Goal: Information Seeking & Learning: Learn about a topic

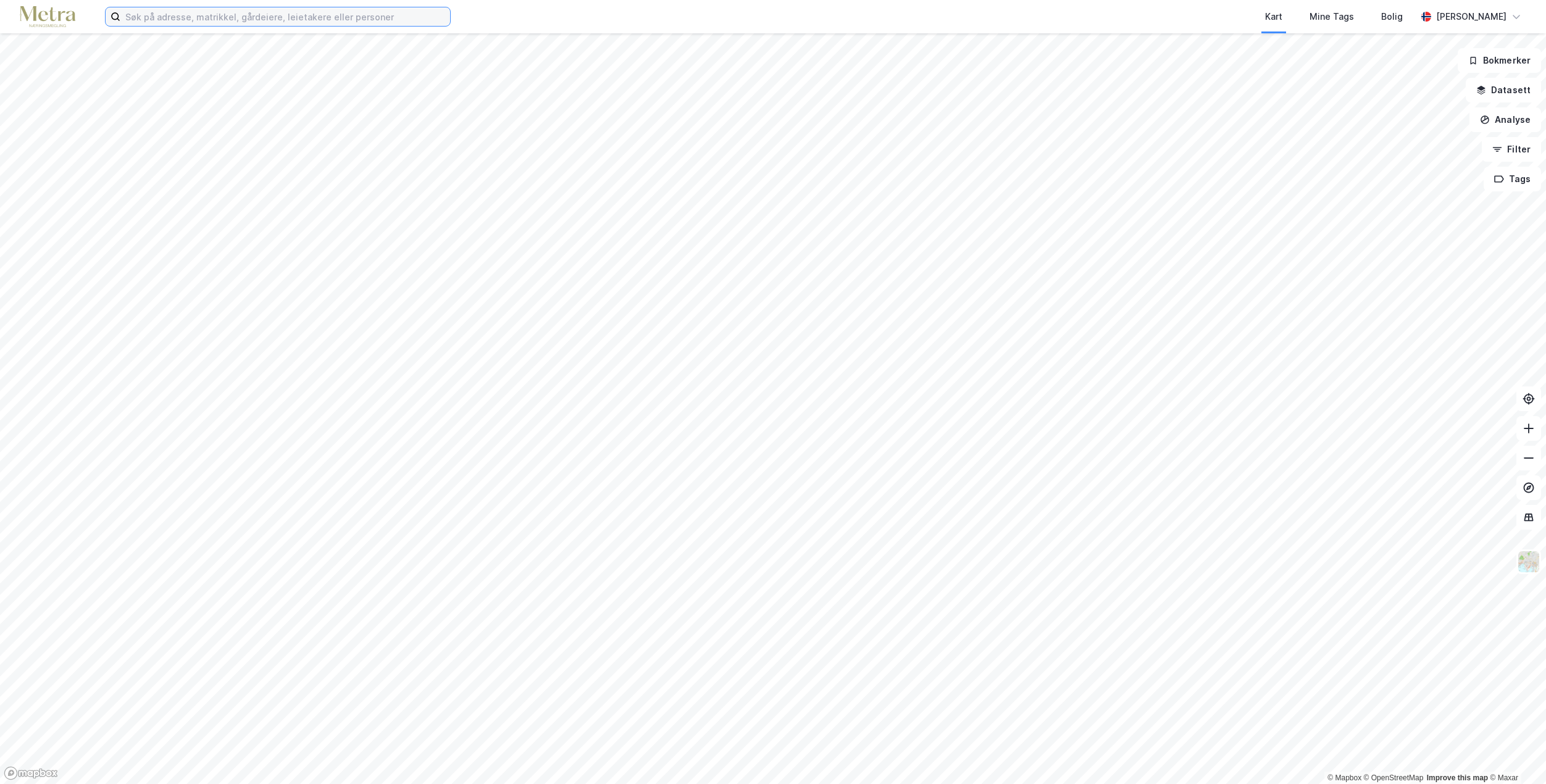
click at [167, 14] on input at bounding box center [286, 17] width 330 height 18
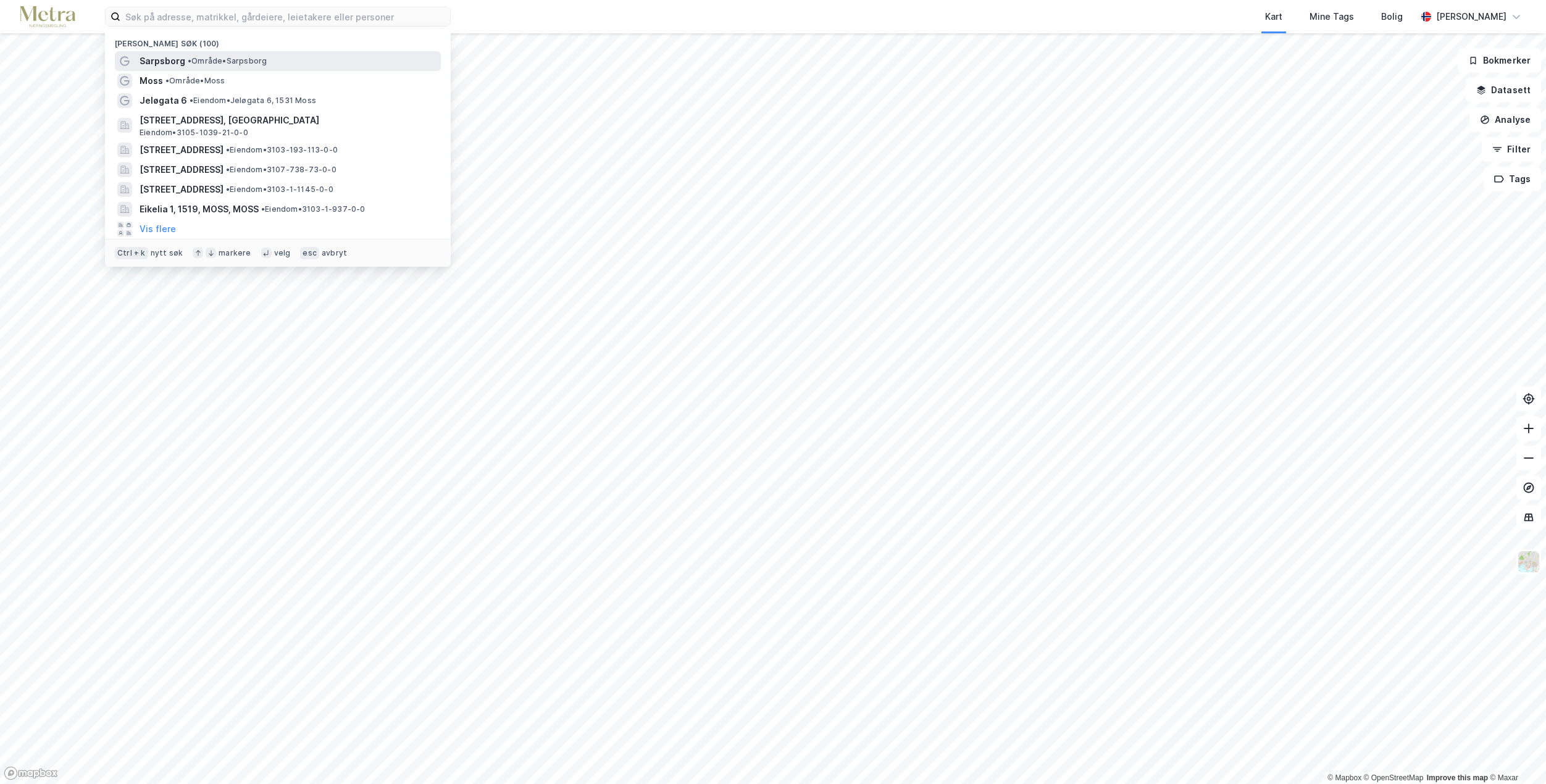
click at [187, 53] on div "Sarpsborg • Område • [GEOGRAPHIC_DATA]" at bounding box center [288, 61] width 299 height 15
